Goal: Task Accomplishment & Management: Manage account settings

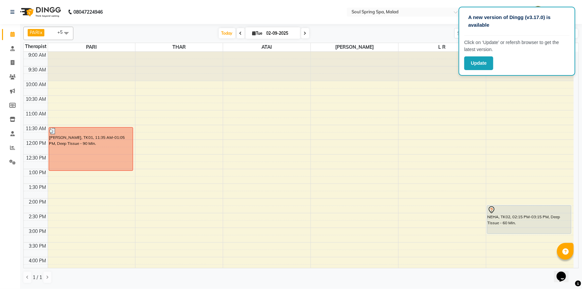
click at [251, 29] on span "[DATE]" at bounding box center [273, 32] width 55 height 11
click at [547, 57] on div "Update" at bounding box center [517, 63] width 105 height 14
click at [305, 10] on nav "08047224946 Select Location × Soul Spring Spa, Malad Default Panel My Panel Eng…" at bounding box center [291, 12] width 582 height 24
click at [507, 54] on div "A new version of Dingg (v3.17.0) is available Click on ‘Update’ or refersh brow…" at bounding box center [517, 41] width 117 height 69
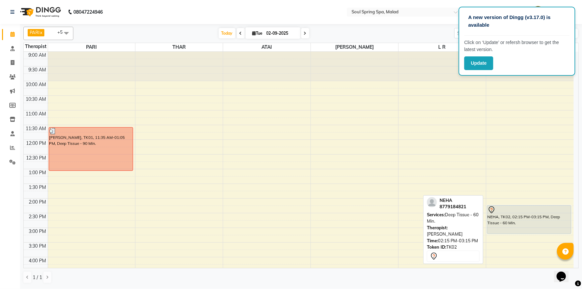
click at [527, 227] on div "NEHA, TK02, 02:15 PM-03:15 PM, Deep Tissue - 60 Min." at bounding box center [530, 220] width 84 height 28
select select "7"
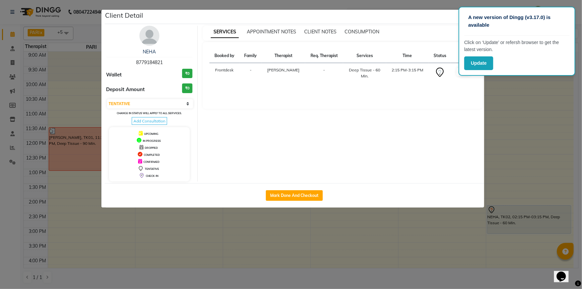
click at [70, 134] on ngb-modal-window "Client Detail NEHA 8779184821 Wallet ₹0 Deposit Amount ₹0 Select IN SERVICE CON…" at bounding box center [291, 144] width 582 height 289
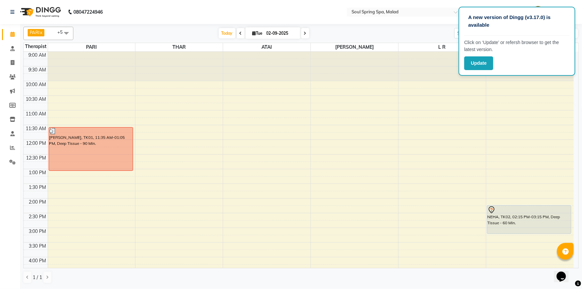
click at [304, 7] on nav "08047224946 Select Location × Soul Spring Spa, Malad Default Panel My Panel Eng…" at bounding box center [291, 12] width 582 height 24
click at [275, 144] on div "9:00 AM 9:30 AM 10:00 AM 10:30 AM 11:00 AM 11:30 AM 12:00 PM 12:30 PM 1:00 PM 1…" at bounding box center [299, 257] width 550 height 411
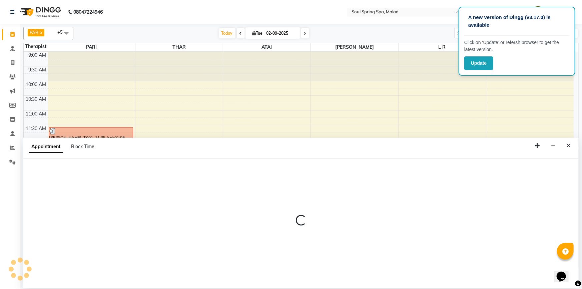
select select "86315"
select select "720"
select select "tentative"
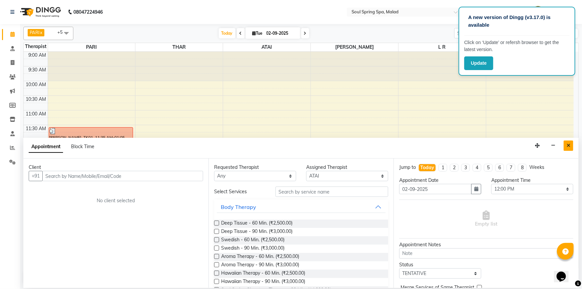
click at [569, 147] on icon "Close" at bounding box center [569, 145] width 4 height 5
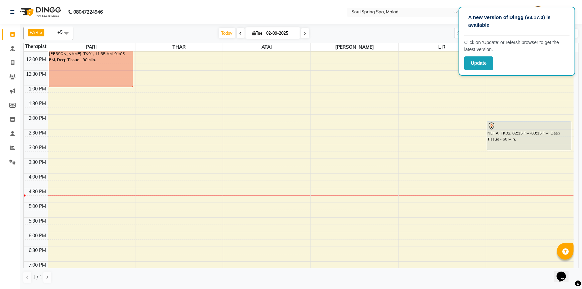
scroll to position [91, 0]
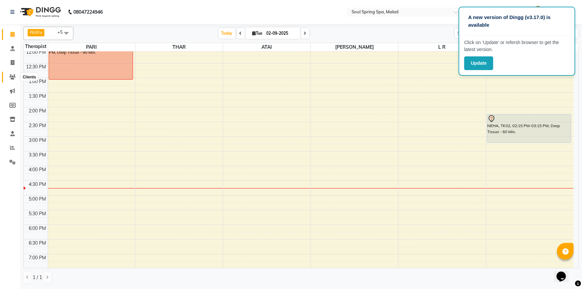
click at [14, 77] on icon at bounding box center [12, 76] width 6 height 5
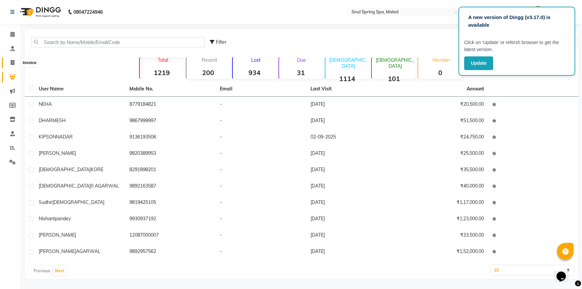
drag, startPoint x: 13, startPoint y: 63, endPoint x: 18, endPoint y: 62, distance: 4.5
click at [13, 63] on icon at bounding box center [13, 62] width 4 height 5
select select "4947"
select select "service"
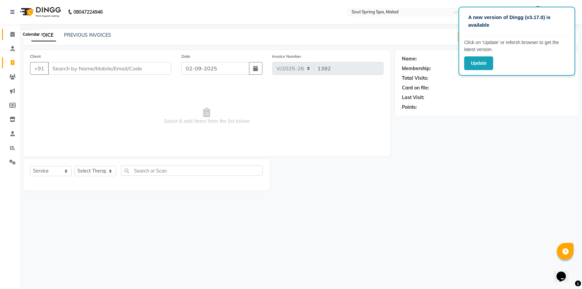
click at [10, 33] on icon at bounding box center [12, 34] width 4 height 5
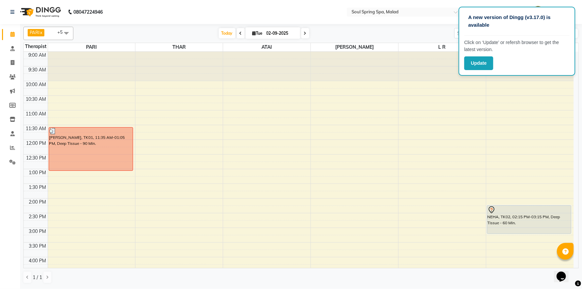
scroll to position [121, 0]
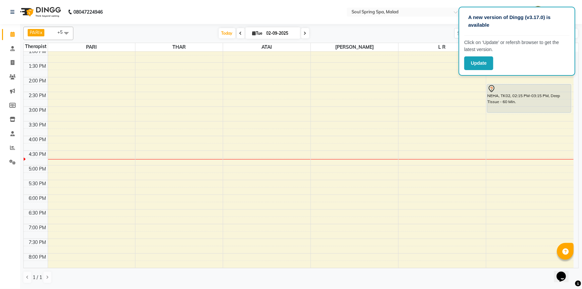
click at [314, 16] on nav "08047224946 Select Location × Soul Spring Spa, Malad Default Panel My Panel Eng…" at bounding box center [291, 12] width 582 height 24
click at [10, 34] on span at bounding box center [13, 35] width 12 height 8
click at [540, 58] on div "Update" at bounding box center [517, 63] width 105 height 14
click at [329, 10] on nav "08047224946 Select Location × Soul Spring Spa, Malad Default Panel My Panel Eng…" at bounding box center [291, 12] width 582 height 24
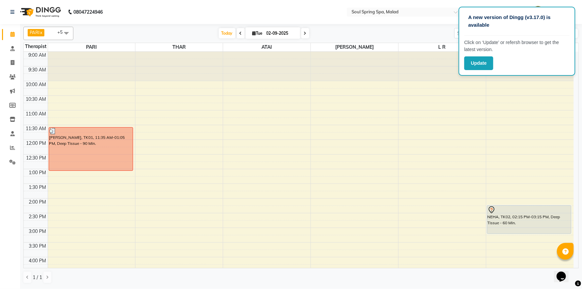
scroll to position [30, 0]
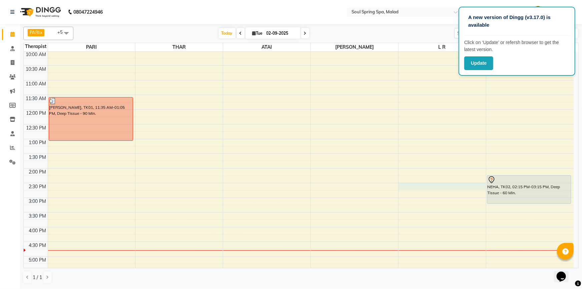
click at [452, 184] on div "9:00 AM 9:30 AM 10:00 AM 10:30 AM 11:00 AM 11:30 AM 12:00 PM 12:30 PM 1:00 PM 1…" at bounding box center [299, 227] width 550 height 411
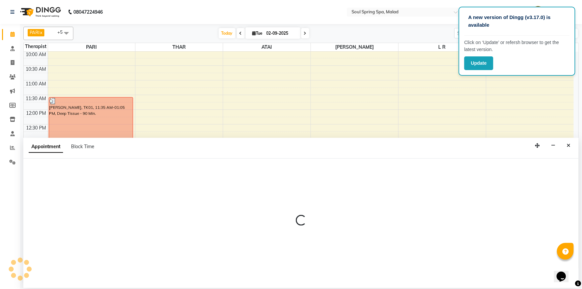
select select "86413"
select select "870"
select select "tentative"
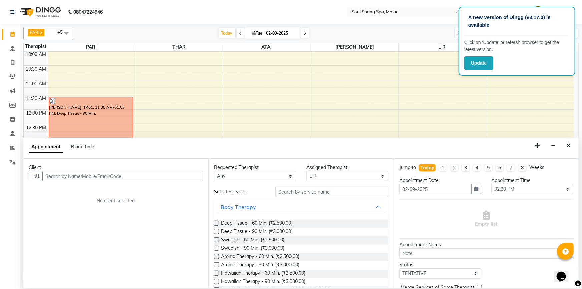
click at [110, 179] on input "text" at bounding box center [122, 176] width 161 height 10
click at [82, 193] on ngb-highlight "877918 4821" at bounding box center [83, 190] width 33 height 7
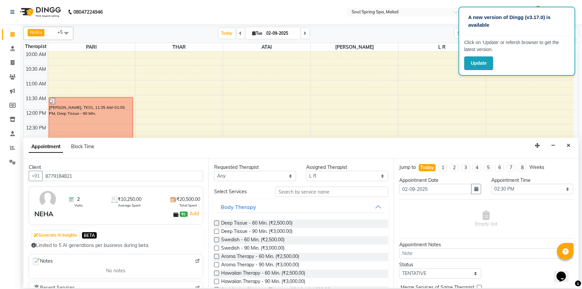
type input "8779184821"
click at [216, 224] on label at bounding box center [216, 223] width 5 height 5
click at [216, 224] on input "checkbox" at bounding box center [216, 224] width 4 height 4
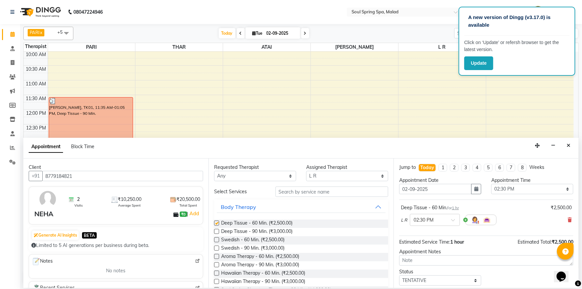
checkbox input "false"
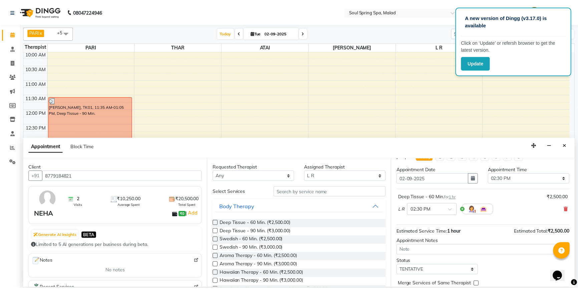
scroll to position [39, 0]
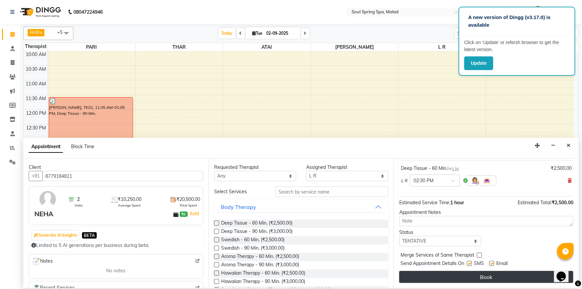
click at [523, 279] on button "Book" at bounding box center [487, 277] width 174 height 12
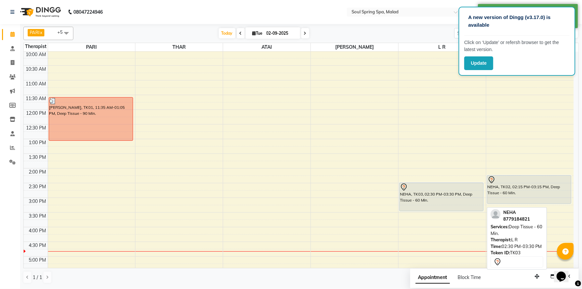
click at [476, 196] on div "NEHA, TK03, 02:30 PM-03:30 PM, Deep Tissue - 60 Min." at bounding box center [442, 197] width 84 height 28
select select "7"
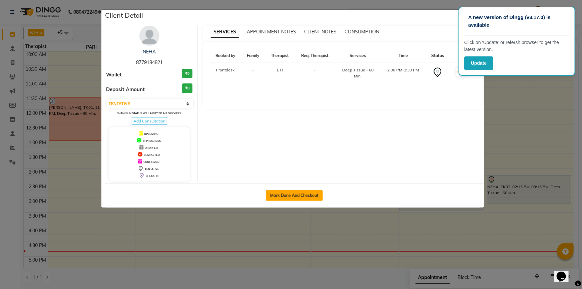
click at [313, 195] on button "Mark Done And Checkout" at bounding box center [294, 195] width 57 height 11
select select "4947"
select select "service"
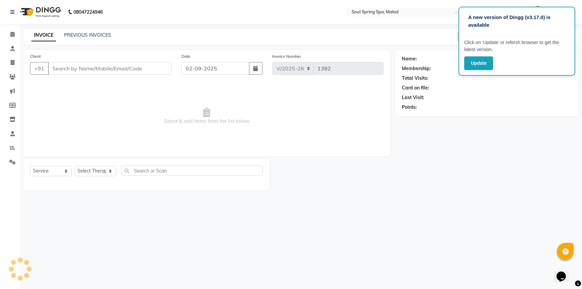
type input "8779184821"
select select "86413"
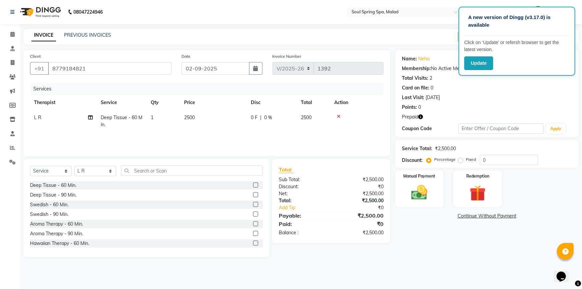
click at [192, 134] on div "Services Therapist Service Qty Price Disc Total Action L R Deep Tissue - 60 Min…" at bounding box center [207, 116] width 354 height 67
click at [202, 126] on td "2500" at bounding box center [213, 121] width 67 height 22
select select "86413"
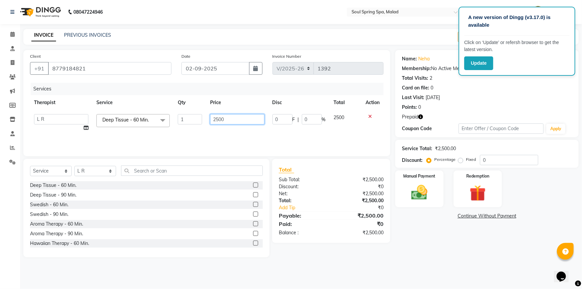
click at [220, 119] on input "2500" at bounding box center [237, 119] width 54 height 10
type input "2000"
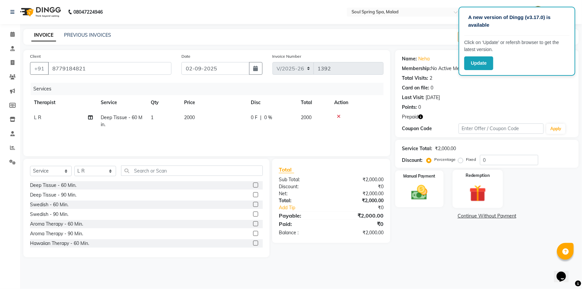
click at [472, 205] on div "Redemption" at bounding box center [478, 189] width 50 height 38
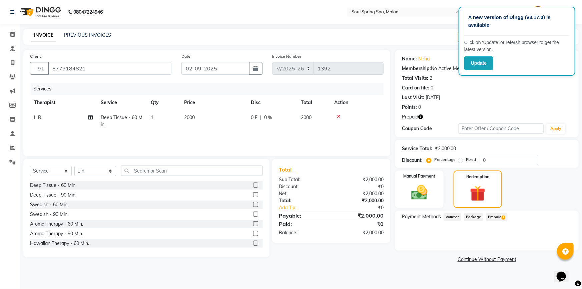
click at [492, 214] on span "Prepaid 1" at bounding box center [497, 217] width 22 height 8
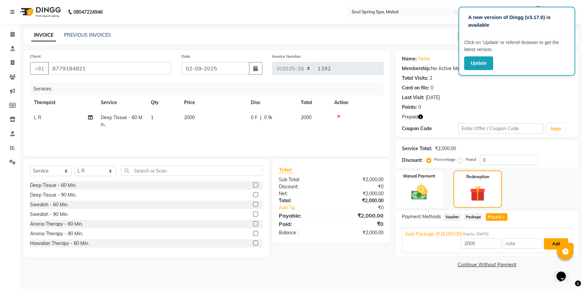
click at [550, 245] on button "Add" at bounding box center [556, 243] width 24 height 11
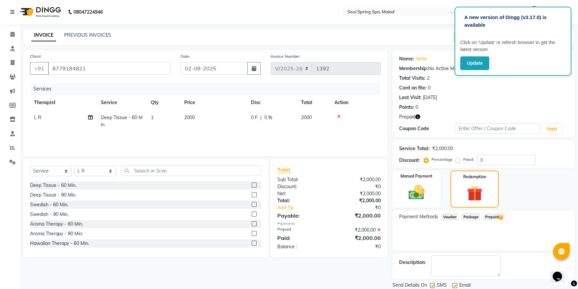
scroll to position [22, 0]
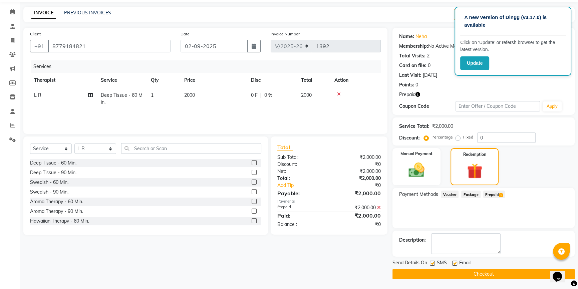
click at [533, 272] on button "Checkout" at bounding box center [484, 274] width 182 height 10
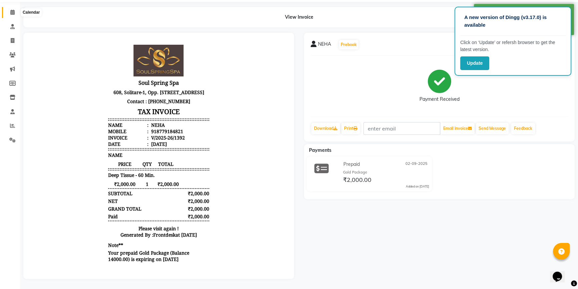
click at [10, 10] on icon at bounding box center [12, 12] width 4 height 5
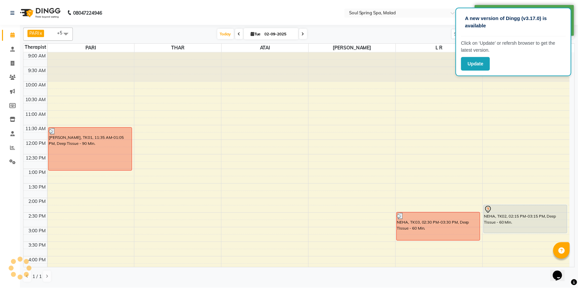
scroll to position [121, 0]
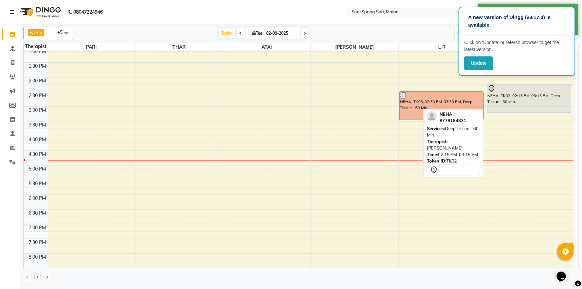
click at [522, 103] on div "NEHA, TK02, 02:15 PM-03:15 PM, Deep Tissue - 60 Min." at bounding box center [530, 98] width 84 height 28
select select "7"
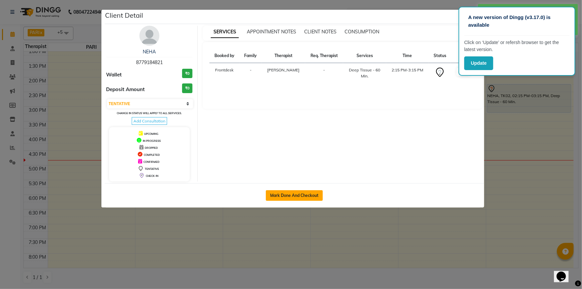
click at [284, 192] on button "Mark Done And Checkout" at bounding box center [294, 195] width 57 height 11
select select "4947"
select select "service"
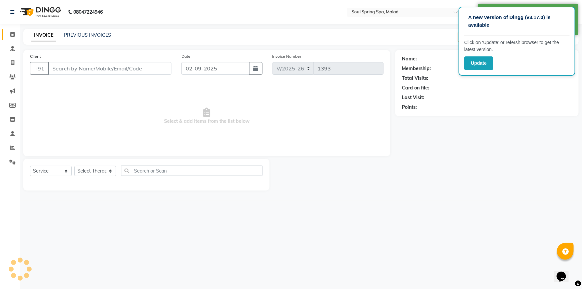
type input "8779184821"
select select "86414"
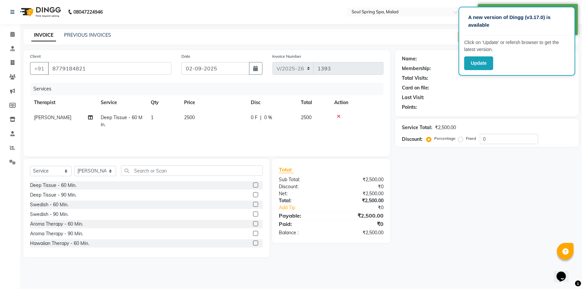
click at [203, 117] on td "2500" at bounding box center [213, 121] width 67 height 22
select select "86414"
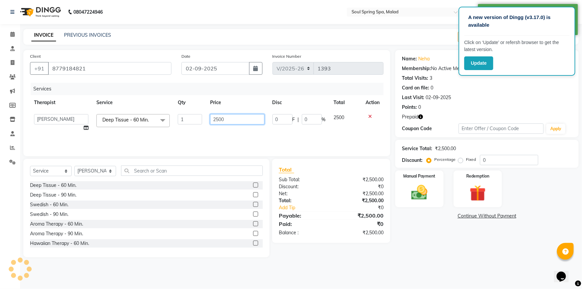
click at [218, 123] on input "2500" at bounding box center [237, 119] width 54 height 10
type input "2000"
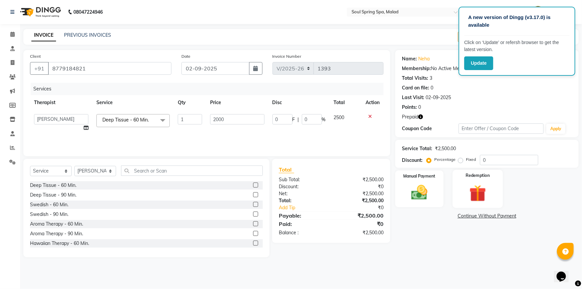
drag, startPoint x: 484, startPoint y: 189, endPoint x: 497, endPoint y: 206, distance: 21.6
click at [484, 190] on img at bounding box center [478, 193] width 27 height 21
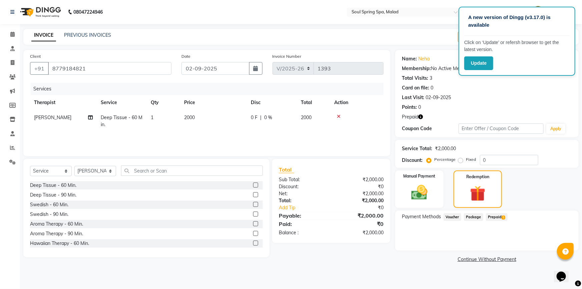
click at [504, 216] on span "1" at bounding box center [504, 218] width 4 height 4
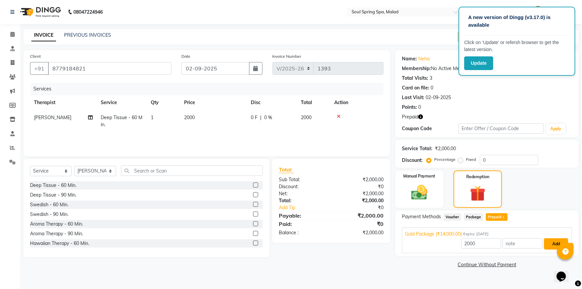
click at [558, 241] on button "Add" at bounding box center [556, 243] width 24 height 11
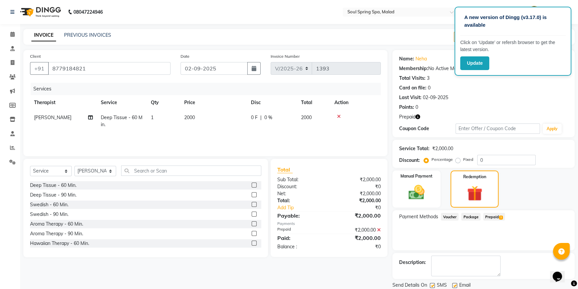
scroll to position [22, 0]
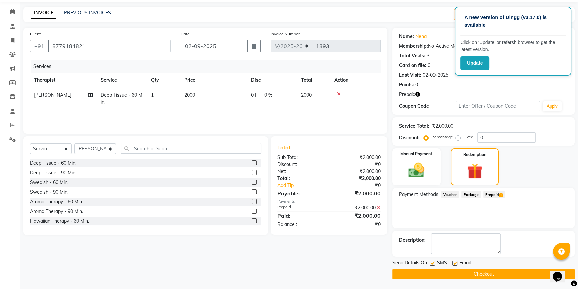
click at [515, 273] on button "Checkout" at bounding box center [484, 274] width 182 height 10
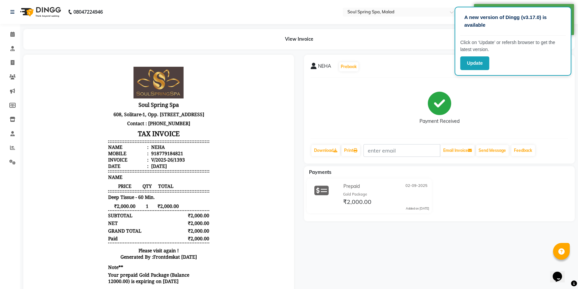
scroll to position [26, 0]
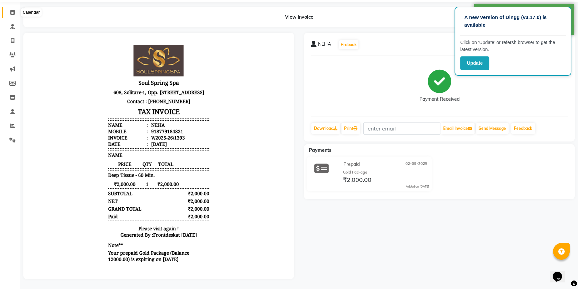
click at [9, 9] on span at bounding box center [13, 13] width 12 height 8
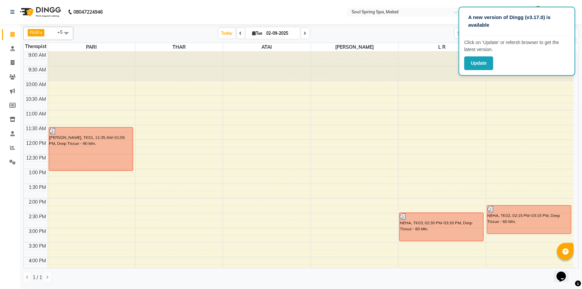
click at [269, 33] on input "02-09-2025" at bounding box center [281, 33] width 33 height 10
select select "9"
select select "2025"
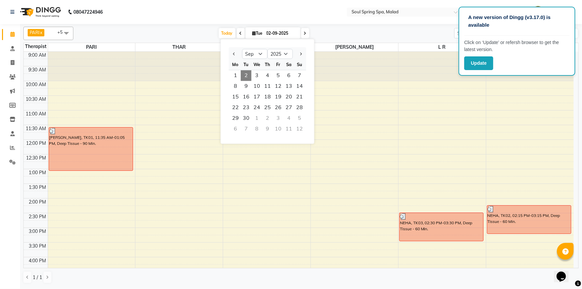
click at [247, 73] on span "2" at bounding box center [246, 75] width 11 height 11
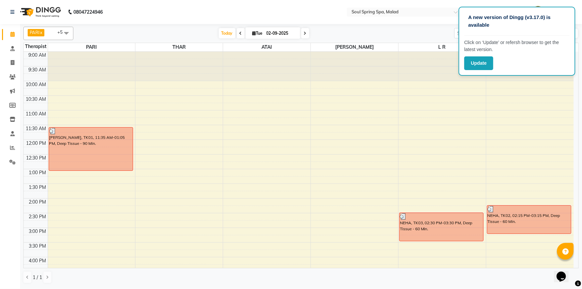
click at [252, 36] on span "[DATE]" at bounding box center [273, 32] width 55 height 11
click at [253, 32] on icon at bounding box center [255, 33] width 4 height 4
select select "9"
select select "2025"
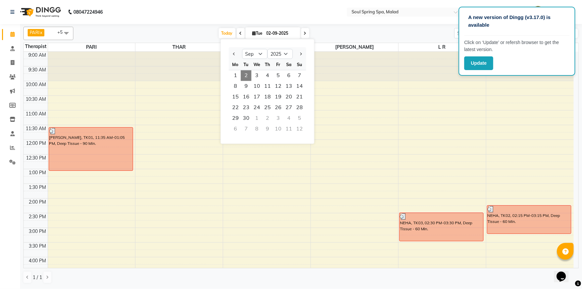
click at [244, 73] on span "2" at bounding box center [246, 75] width 11 height 11
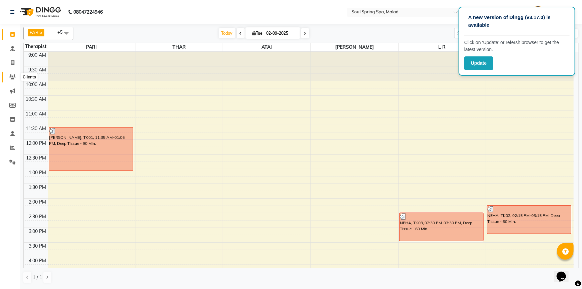
click at [11, 75] on icon at bounding box center [12, 76] width 6 height 5
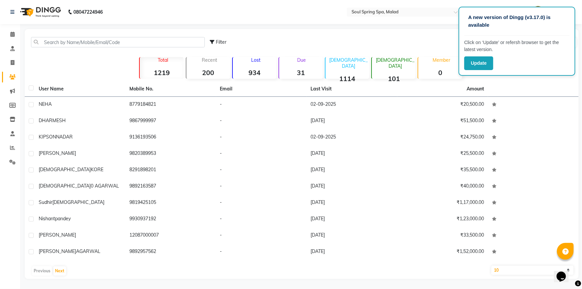
click at [177, 48] on div "Filter Import Add Client" at bounding box center [302, 42] width 552 height 21
click at [173, 40] on input "text" at bounding box center [118, 42] width 174 height 10
click at [13, 31] on span at bounding box center [13, 35] width 12 height 8
